Goal: Transaction & Acquisition: Purchase product/service

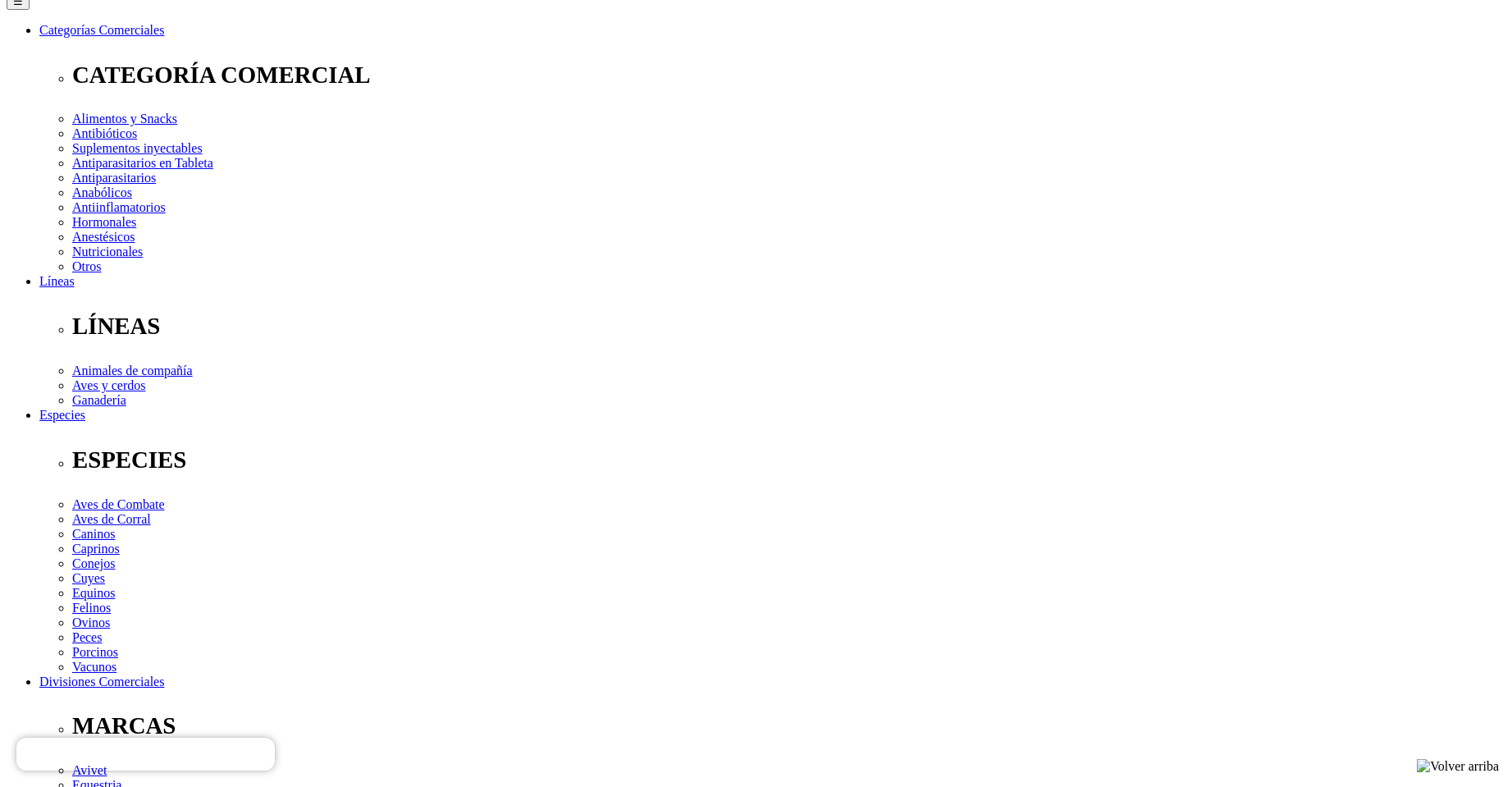
scroll to position [247, 0]
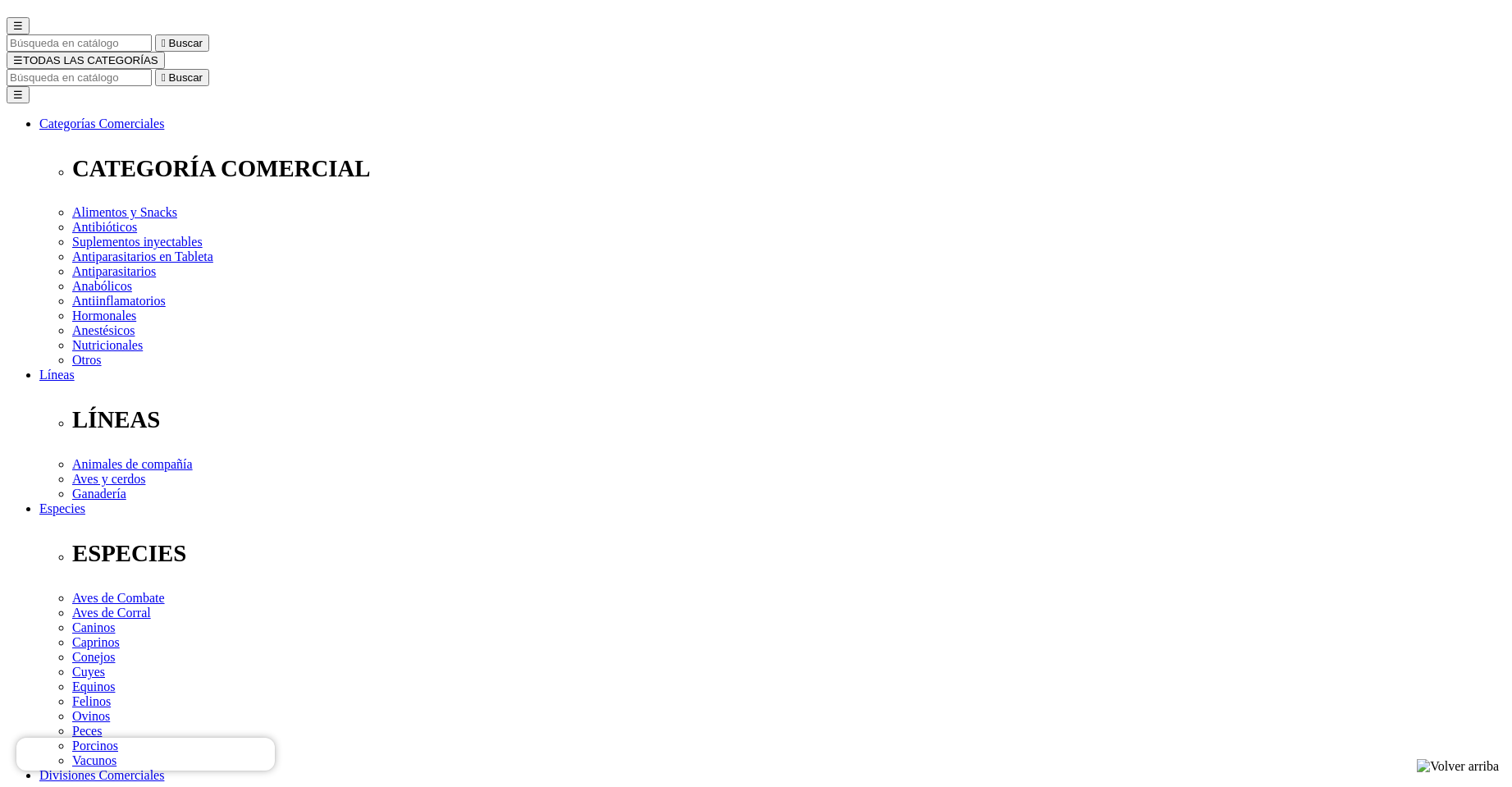
scroll to position [164, 0]
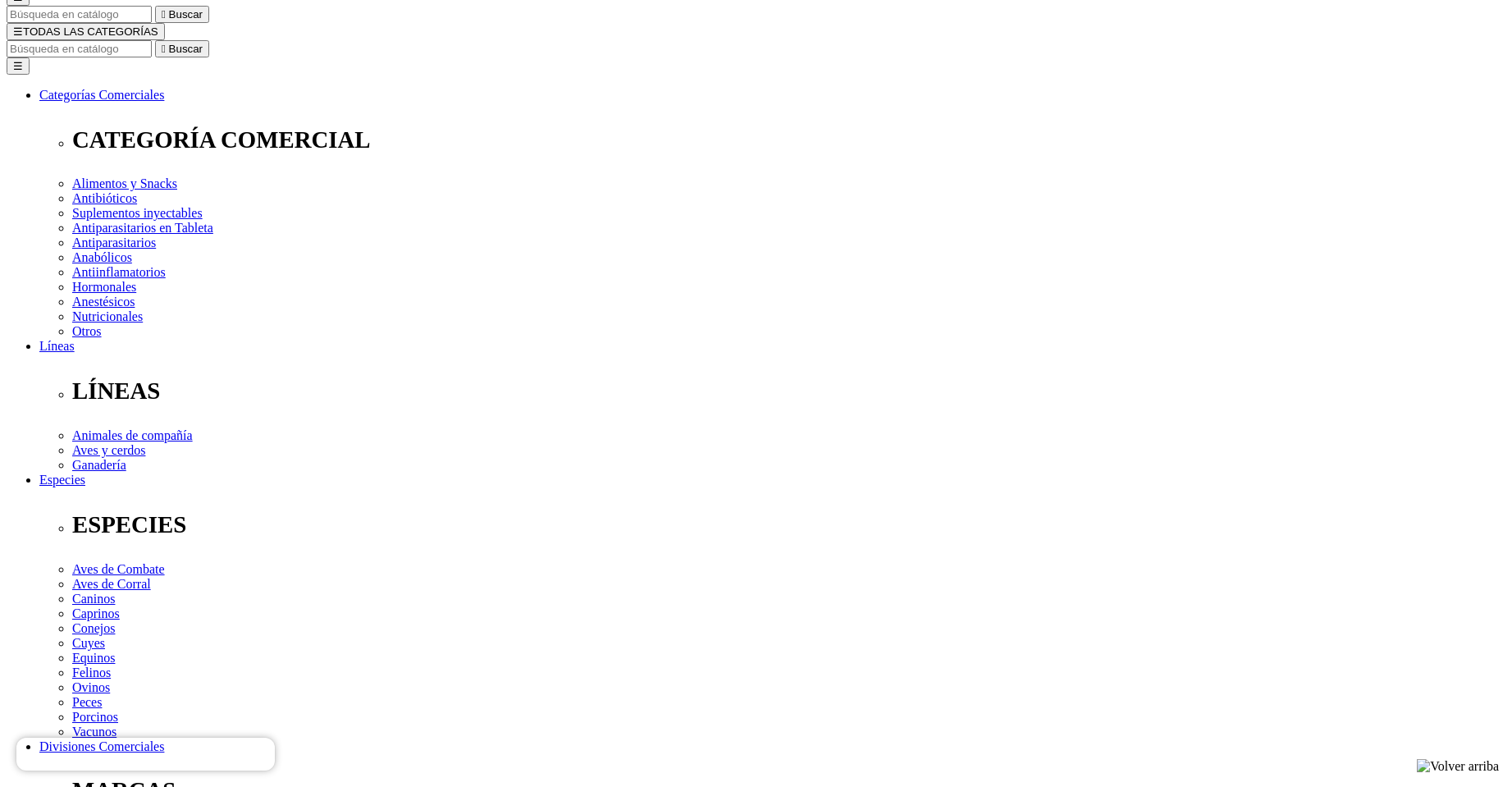
select select "26"
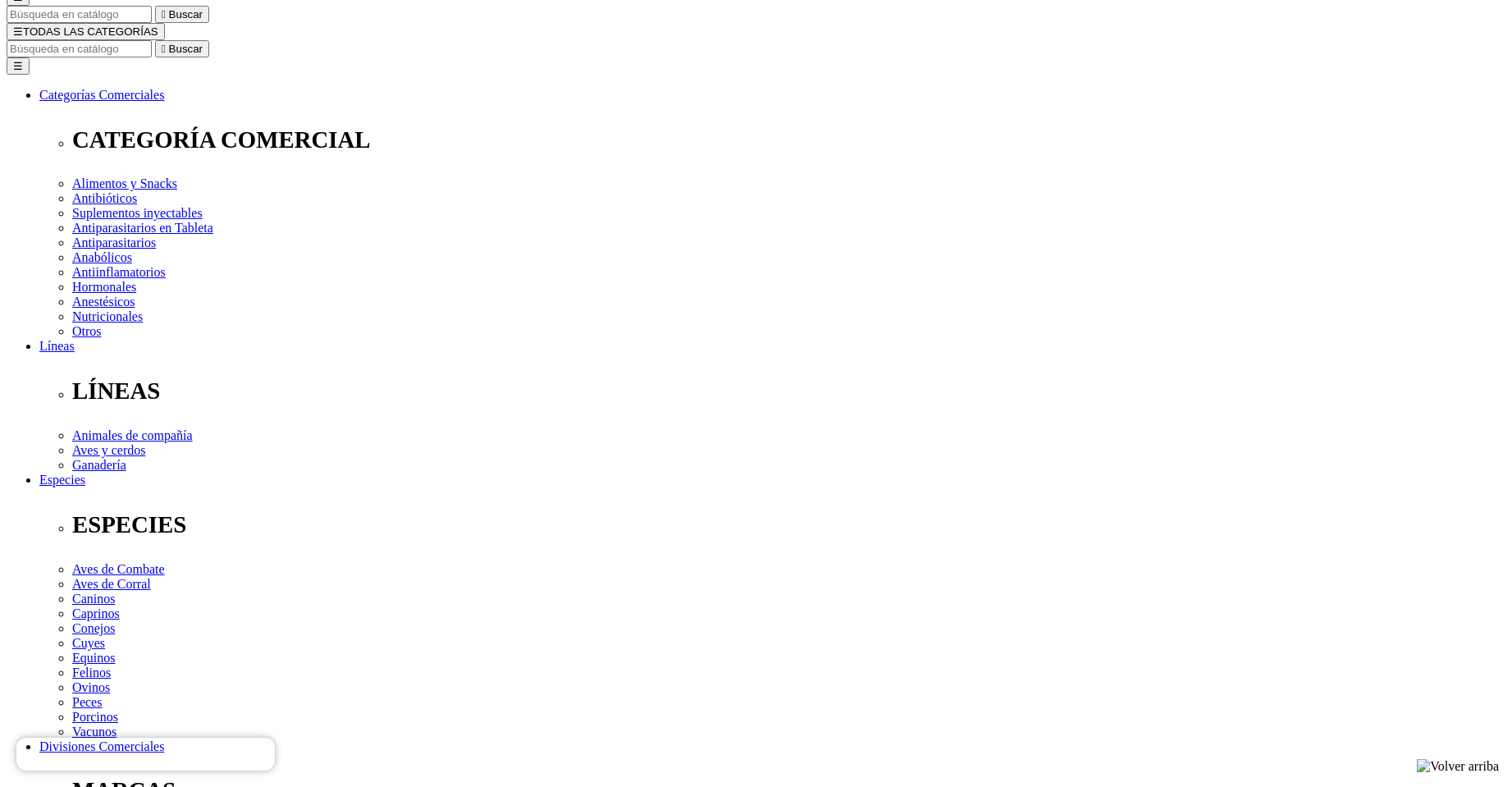
drag, startPoint x: 1359, startPoint y: 114, endPoint x: 1219, endPoint y: 5, distance: 177.4
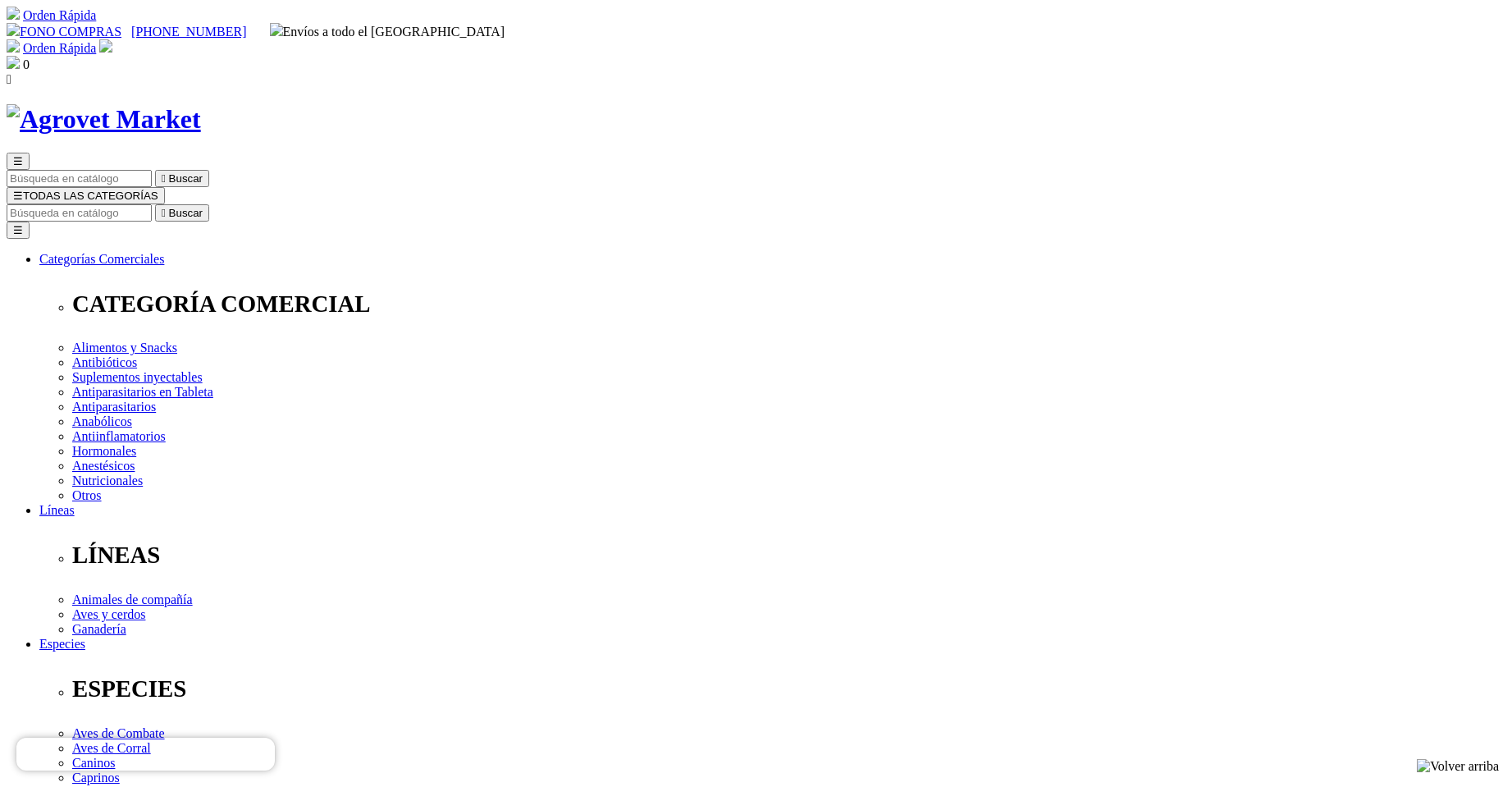
select select "26"
